Goal: Navigation & Orientation: Find specific page/section

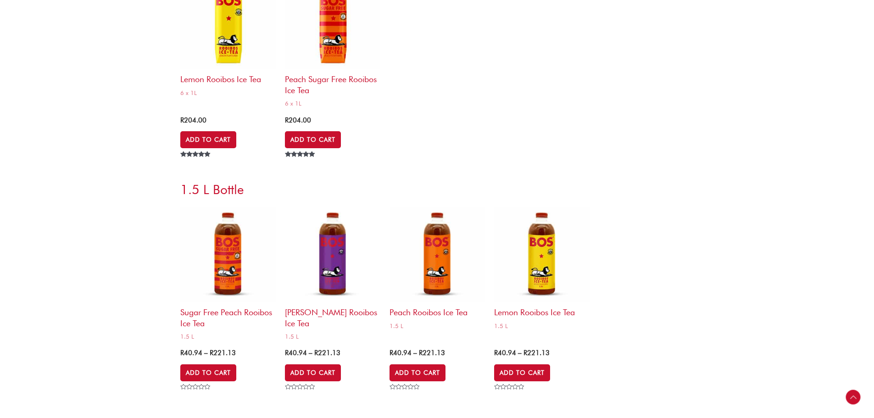
scroll to position [3212, 0]
